Goal: Task Accomplishment & Management: Manage account settings

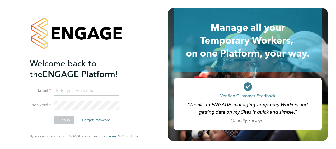
type input "[PERSON_NAME][EMAIL_ADDRESS][PERSON_NAME][DOMAIN_NAME]"
click at [63, 120] on button "Sign In" at bounding box center [64, 120] width 20 height 8
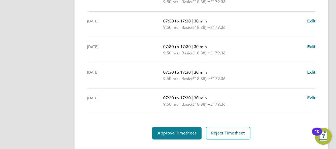
scroll to position [197, 0]
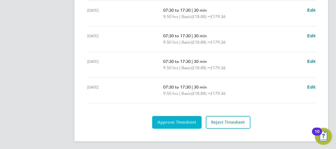
click at [185, 121] on span "Approve Timesheet" at bounding box center [176, 122] width 39 height 5
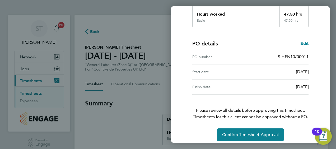
scroll to position [103, 0]
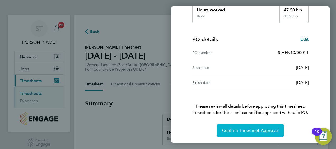
click at [258, 131] on span "Confirm Timesheet Approval" at bounding box center [250, 130] width 56 height 5
